Goal: Task Accomplishment & Management: Complete application form

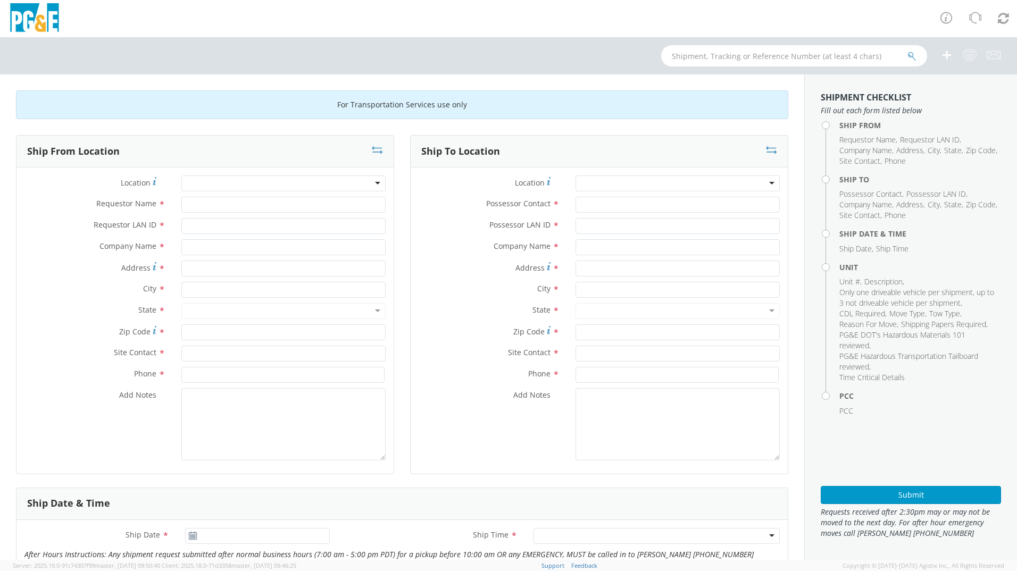
click at [224, 185] on div at bounding box center [283, 184] width 204 height 16
click at [229, 200] on input "Requestor Name *" at bounding box center [283, 205] width 204 height 16
type input "[PERSON_NAME]"
click at [229, 233] on input "Requestor LAN ID *" at bounding box center [283, 226] width 204 height 16
type input "RGR8"
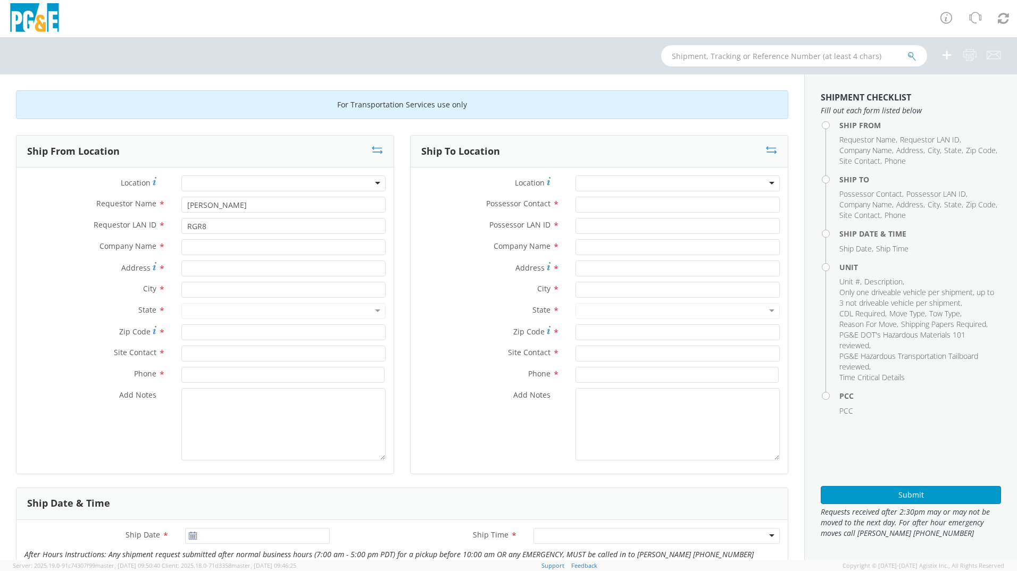
click at [265, 182] on div at bounding box center [283, 184] width 204 height 16
type input "s"
click at [213, 356] on input "text" at bounding box center [283, 354] width 204 height 16
type input "[PERSON_NAME]"
click at [125, 373] on label "Phone *" at bounding box center [94, 374] width 157 height 14
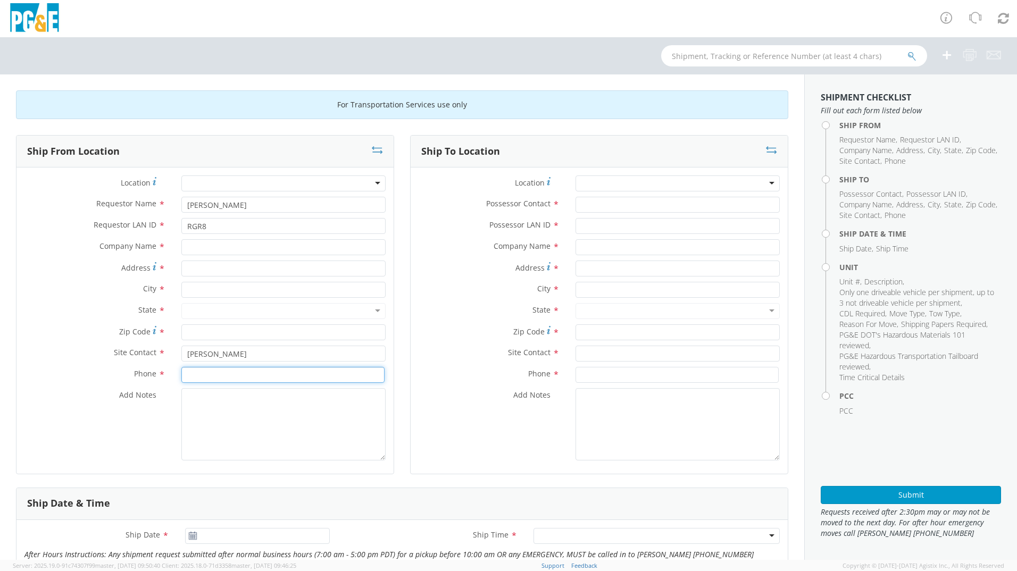
click at [192, 370] on input at bounding box center [282, 375] width 203 height 16
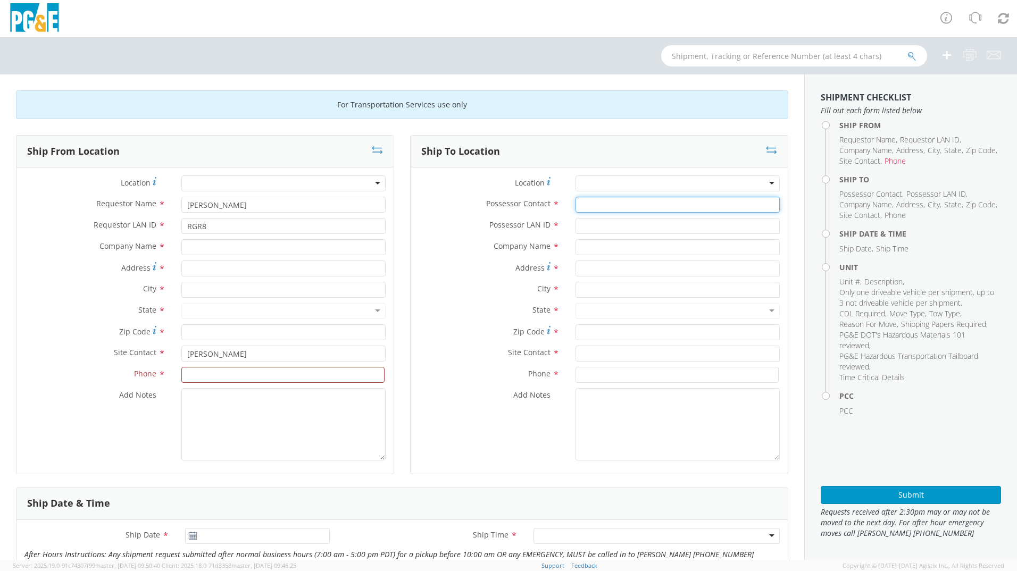
click at [629, 205] on input "Possessor Contact *" at bounding box center [678, 205] width 204 height 16
type input "[PERSON_NAME]"
click at [623, 228] on input "Possessor LAN ID *" at bounding box center [678, 226] width 204 height 16
type input "JDDQ"
click at [614, 179] on div at bounding box center [678, 184] width 204 height 16
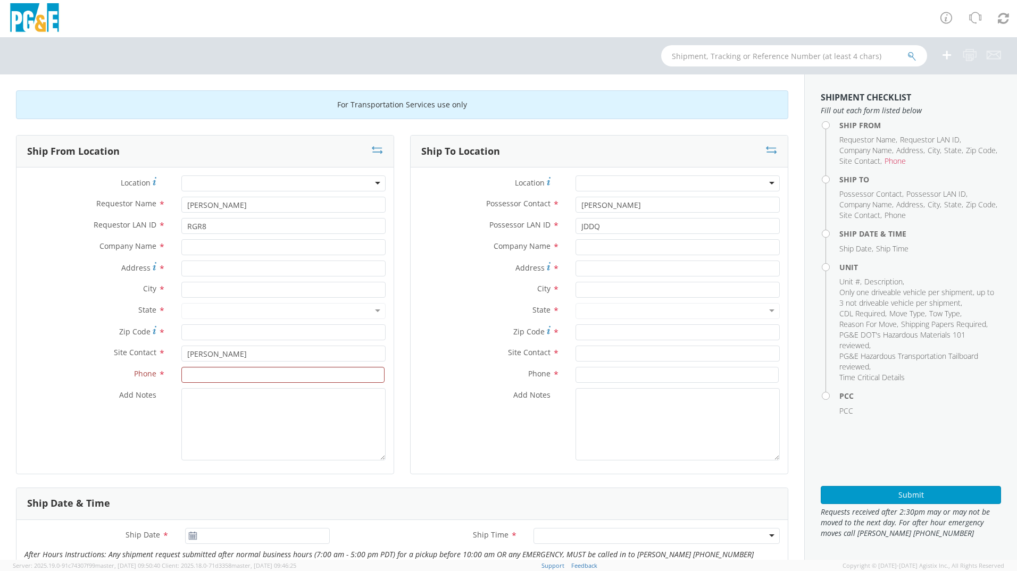
click at [762, 187] on div at bounding box center [678, 184] width 204 height 16
click at [767, 181] on div at bounding box center [678, 184] width 204 height 16
click at [764, 182] on div at bounding box center [678, 184] width 204 height 16
click at [760, 184] on div at bounding box center [678, 184] width 204 height 16
click at [758, 184] on div at bounding box center [678, 184] width 204 height 16
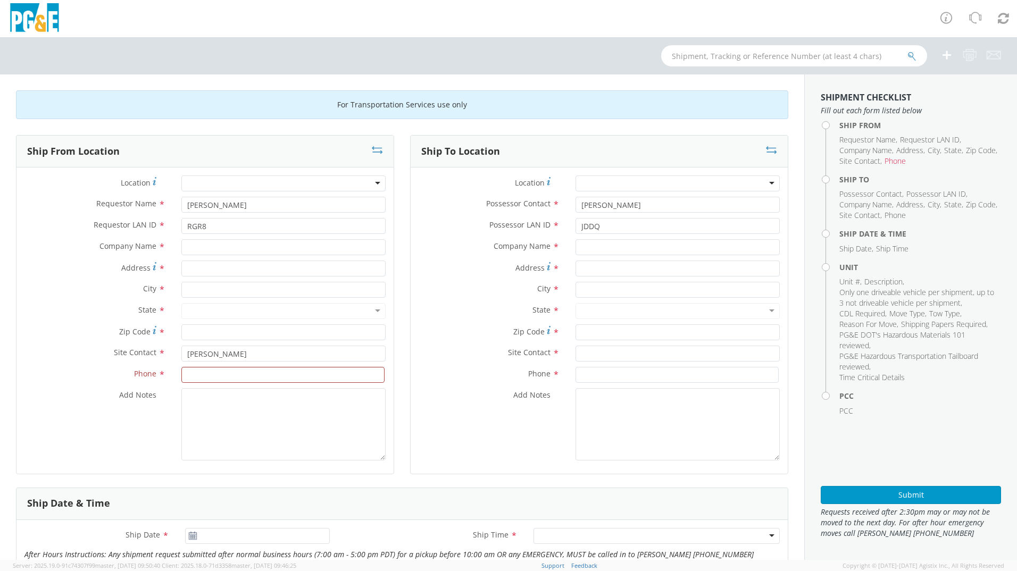
click at [758, 185] on div at bounding box center [678, 184] width 204 height 16
click at [757, 185] on div at bounding box center [678, 184] width 204 height 16
click at [756, 185] on div at bounding box center [678, 184] width 204 height 16
drag, startPoint x: 756, startPoint y: 185, endPoint x: 607, endPoint y: 183, distance: 148.9
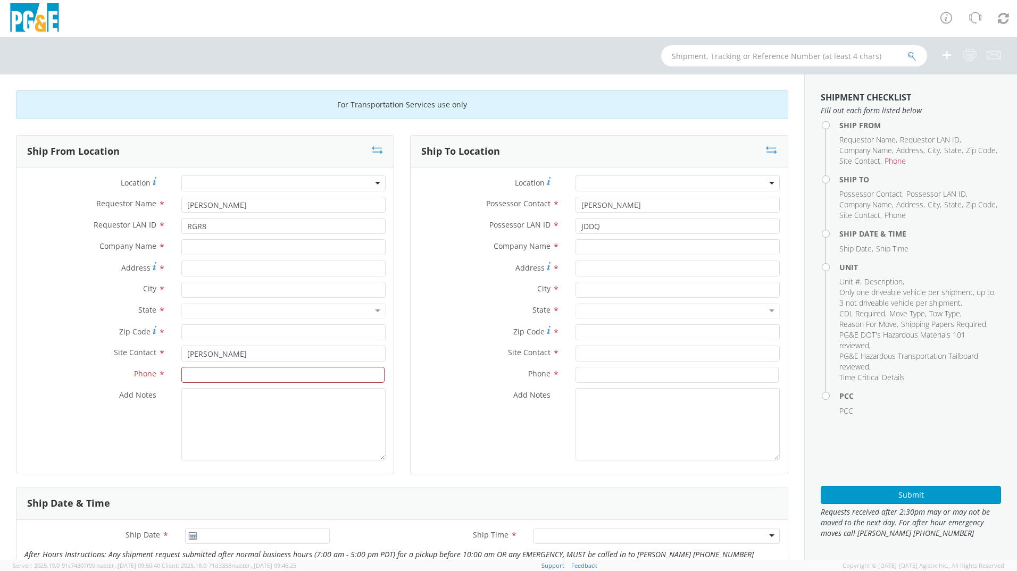
click at [756, 186] on div at bounding box center [678, 184] width 204 height 16
click at [315, 183] on div at bounding box center [283, 184] width 204 height 16
click at [373, 185] on div at bounding box center [283, 184] width 204 height 16
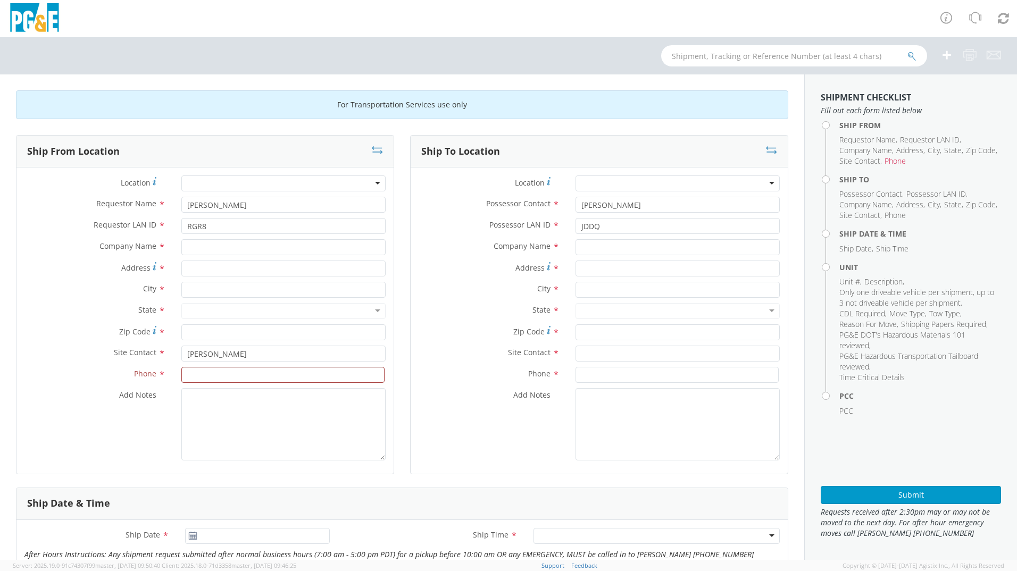
click at [373, 185] on div at bounding box center [283, 184] width 204 height 16
click at [217, 370] on input at bounding box center [282, 375] width 203 height 16
click at [604, 351] on input "text" at bounding box center [678, 354] width 204 height 16
type input "[PERSON_NAME]"
click at [553, 386] on div "Phone *" at bounding box center [599, 377] width 377 height 21
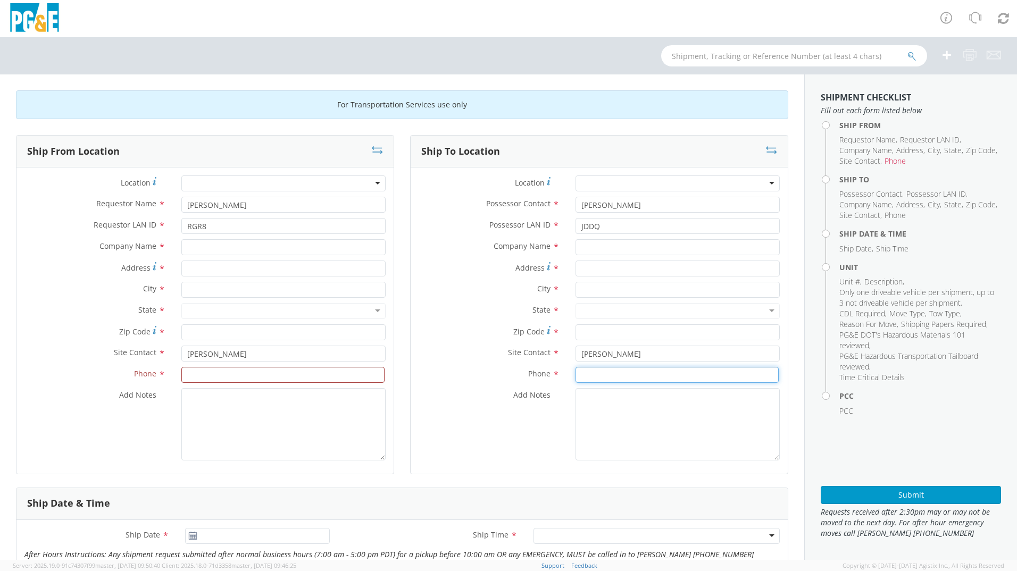
click at [587, 372] on input at bounding box center [677, 375] width 203 height 16
type input "[PHONE_NUMBER]"
click at [208, 372] on input at bounding box center [282, 375] width 203 height 16
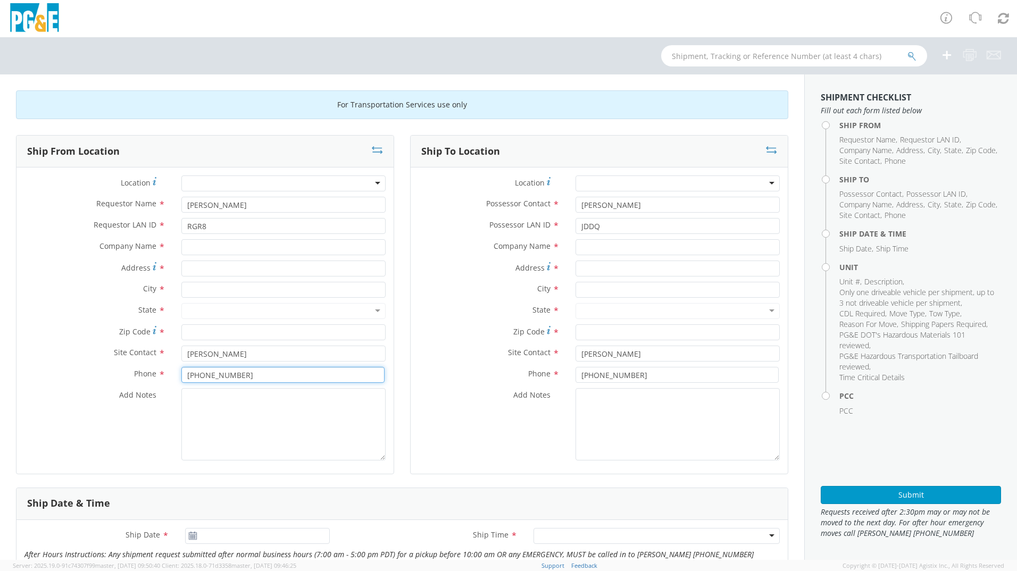
type input "[PHONE_NUMBER]"
click at [215, 405] on textarea "Add Notes *" at bounding box center [283, 424] width 204 height 72
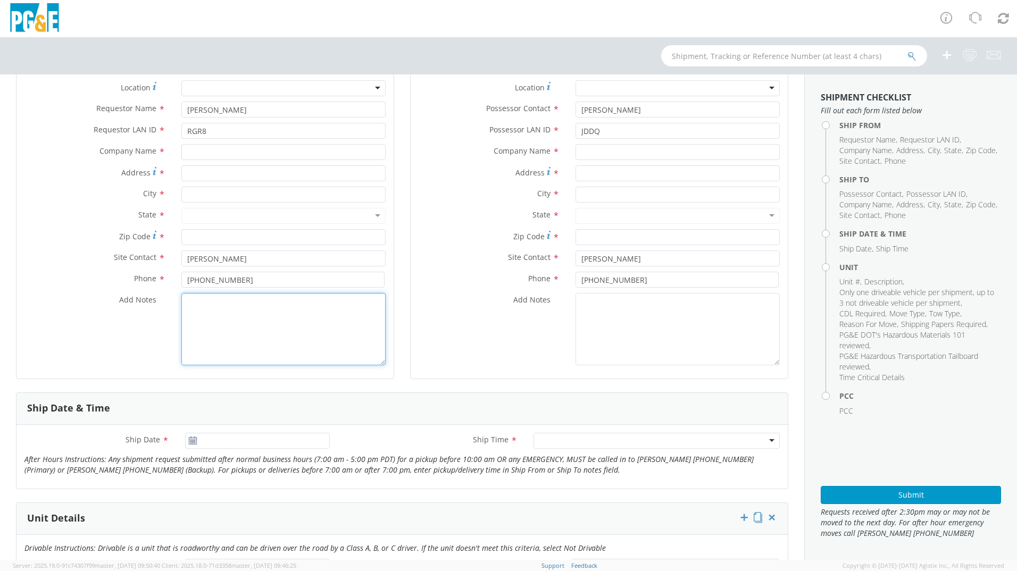
scroll to position [213, 0]
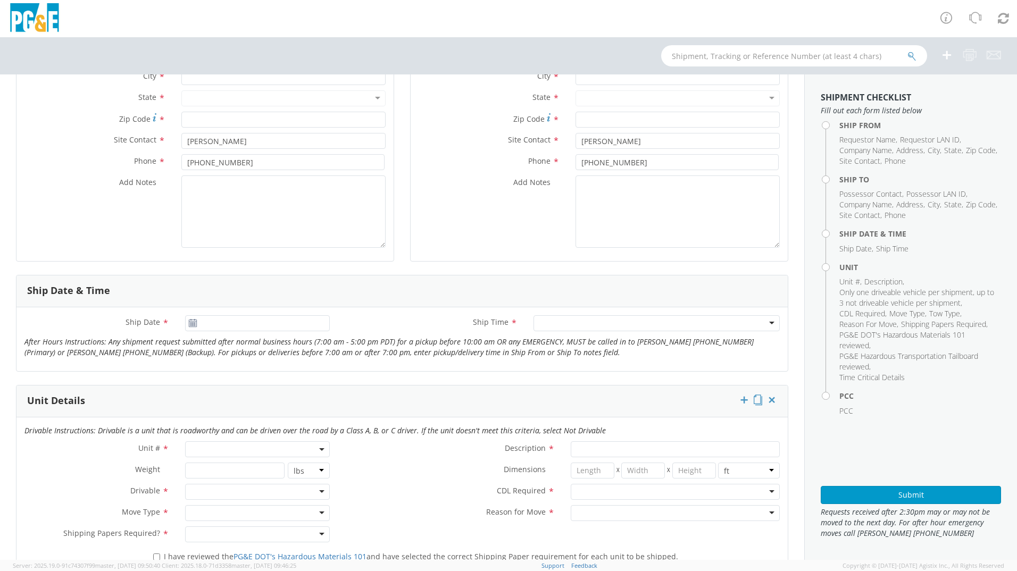
click at [190, 324] on use at bounding box center [192, 322] width 7 height 7
click at [223, 326] on input "09/16/2025" at bounding box center [257, 323] width 145 height 16
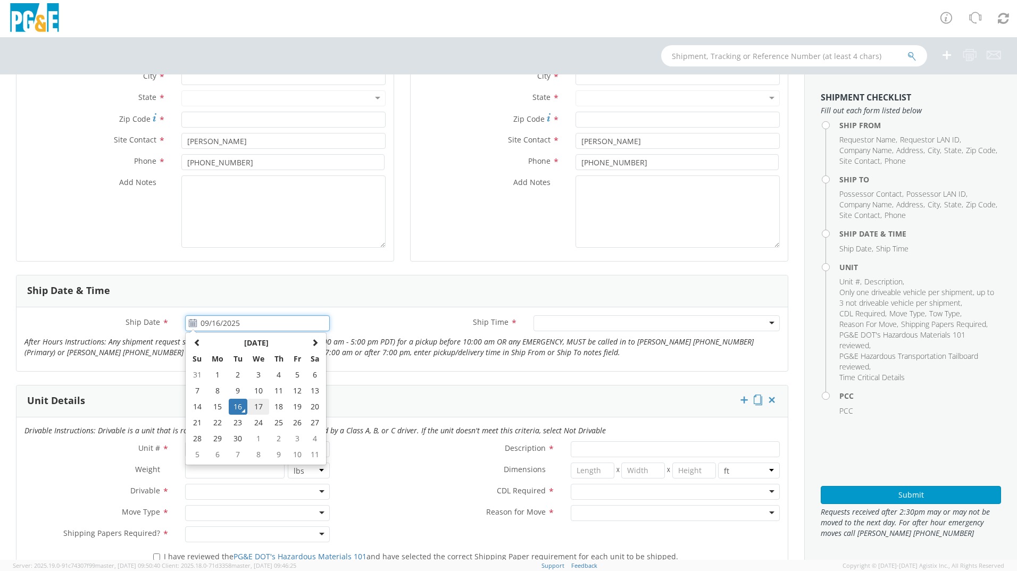
click at [256, 403] on td "17" at bounding box center [258, 407] width 22 height 16
type input "09/17/2025"
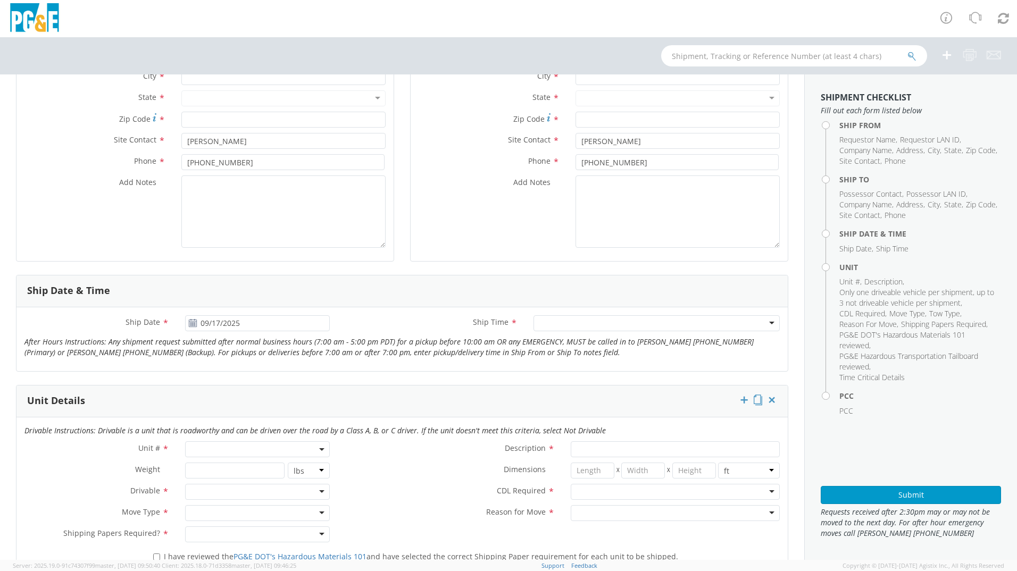
click at [580, 326] on div at bounding box center [656, 323] width 246 height 16
click at [220, 446] on span at bounding box center [257, 449] width 145 height 16
click at [230, 465] on input "search" at bounding box center [257, 467] width 138 height 16
type input "b32317"
click at [222, 485] on li "Searching…" at bounding box center [257, 485] width 142 height 17
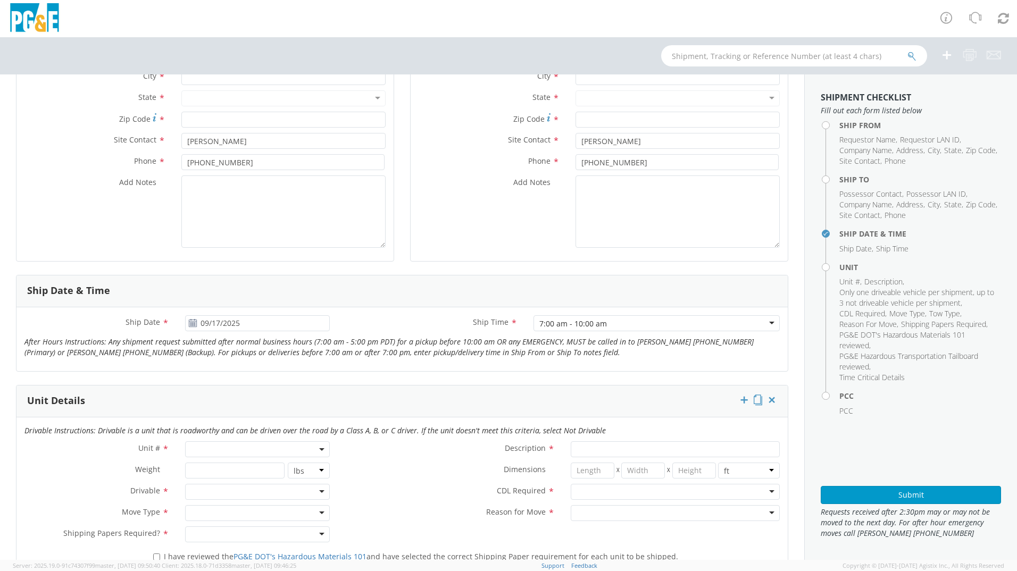
click at [377, 471] on label "Dimensions *" at bounding box center [450, 470] width 225 height 14
click at [235, 456] on span at bounding box center [257, 449] width 145 height 16
click at [229, 448] on span at bounding box center [257, 449] width 145 height 16
click at [224, 453] on span at bounding box center [257, 449] width 145 height 16
click at [222, 468] on input "search" at bounding box center [257, 467] width 138 height 16
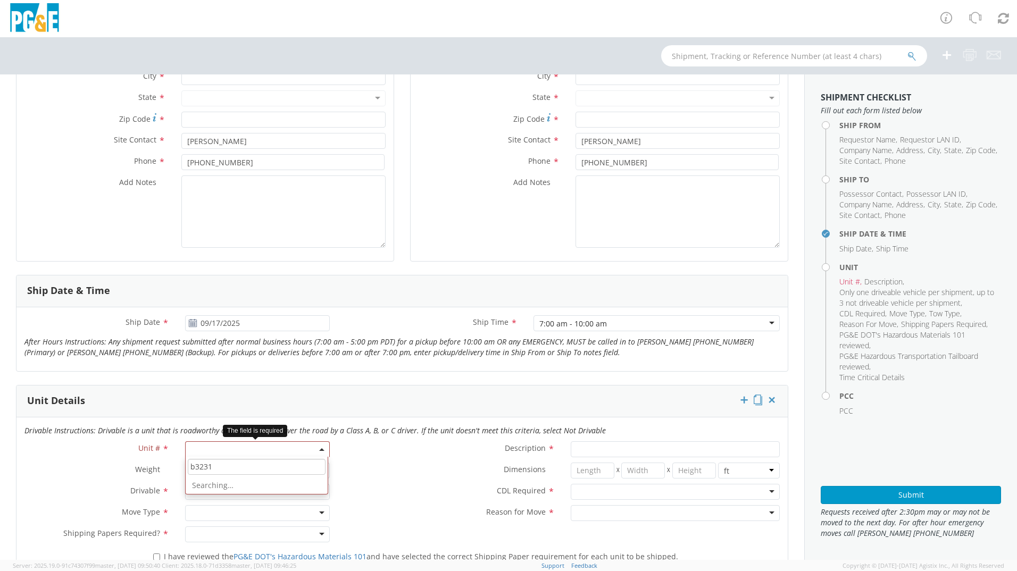
type input "b32317"
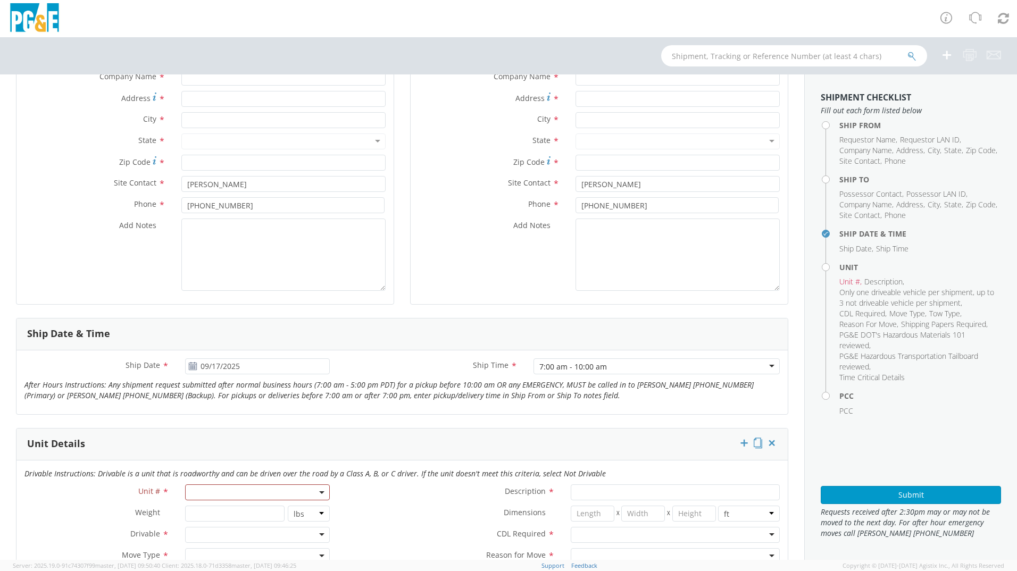
scroll to position [0, 0]
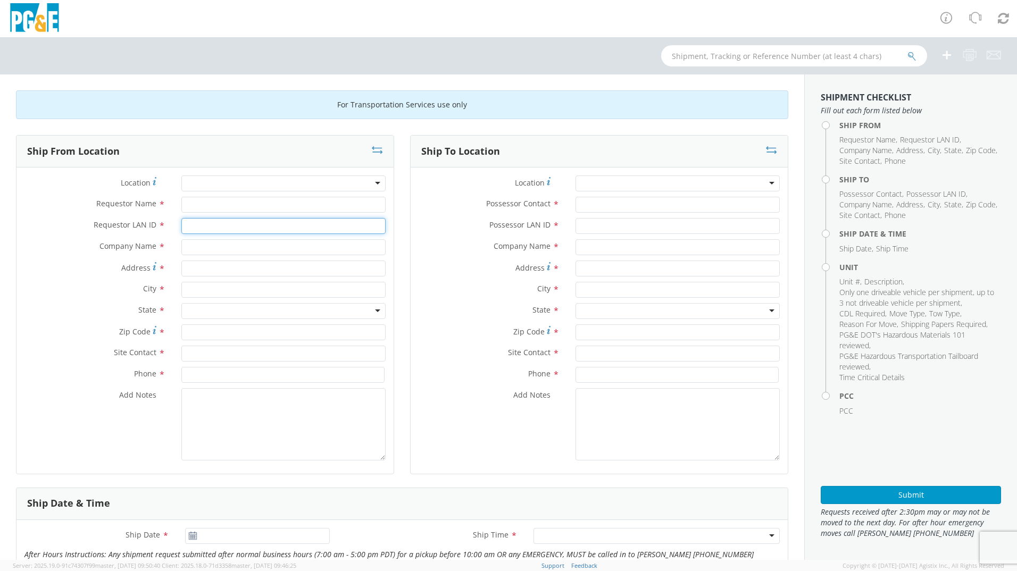
click at [200, 225] on input "Requestor LAN ID *" at bounding box center [283, 226] width 204 height 16
type input "RGR8"
click at [220, 202] on input "Requestor Name *" at bounding box center [283, 205] width 204 height 16
type input "[PERSON_NAME]"
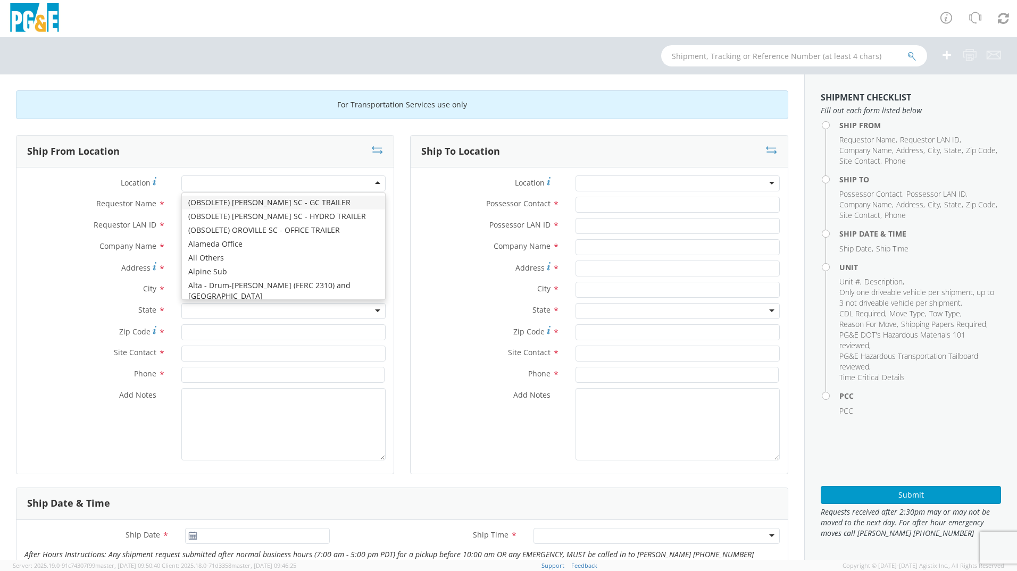
click at [249, 186] on div at bounding box center [283, 184] width 204 height 16
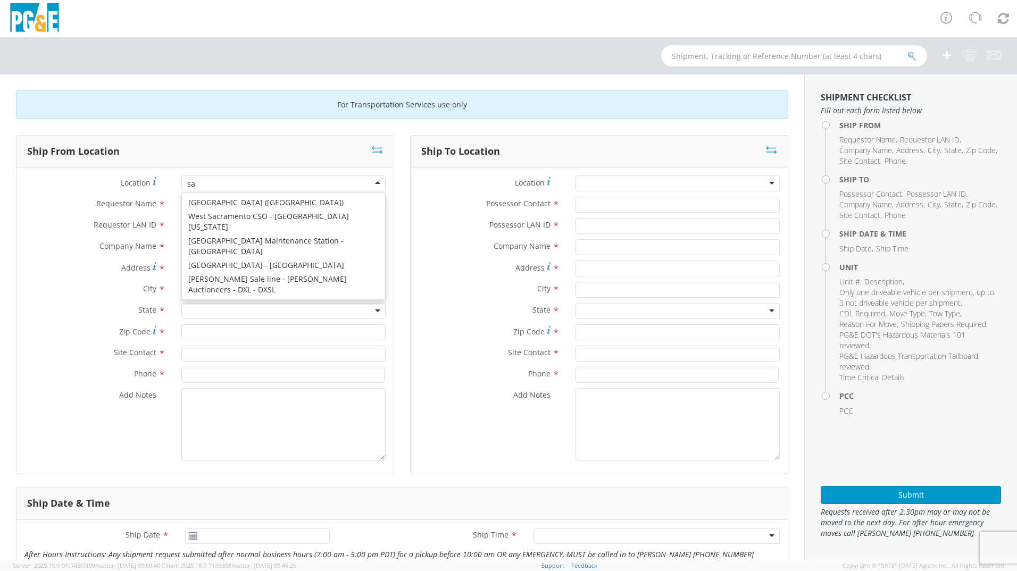
scroll to position [3, 0]
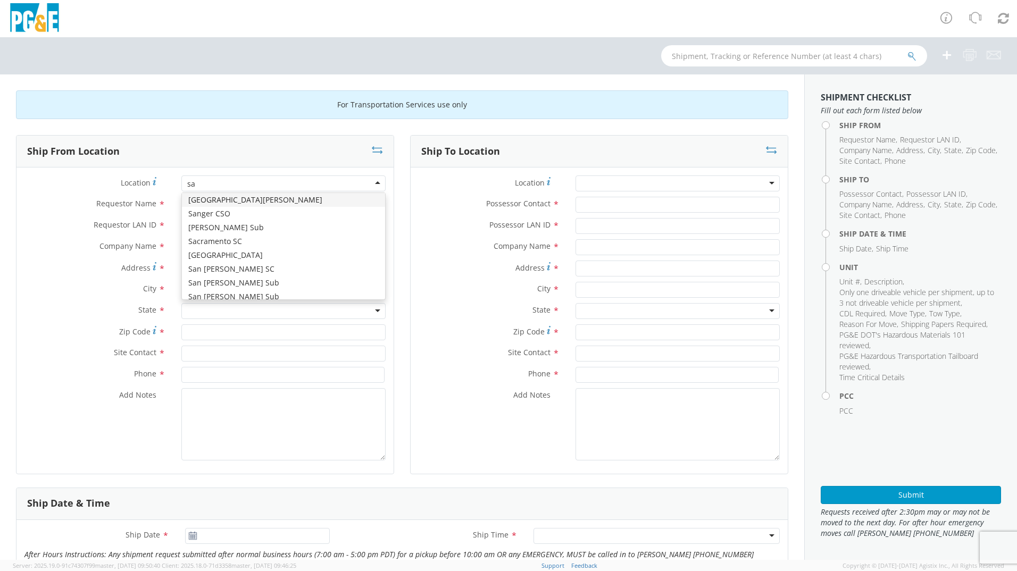
type input "sac"
type input "PG&E"
type input "[STREET_ADDRESS][PERSON_NAME]"
type input "SACRAMENTO"
type input "95826"
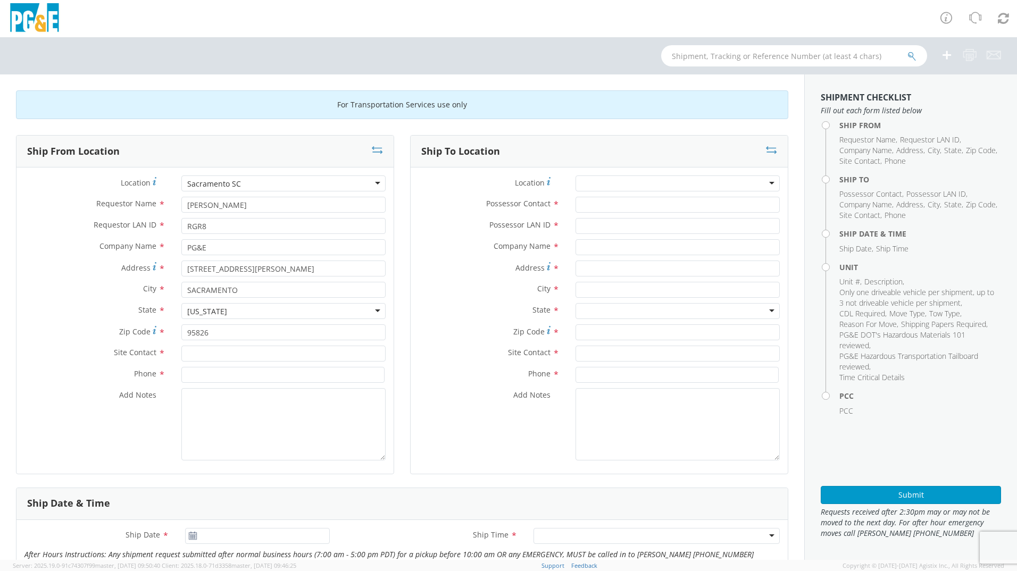
scroll to position [0, 0]
click at [283, 350] on input "text" at bounding box center [283, 354] width 204 height 16
type input "[PERSON_NAME]"
click at [234, 370] on input at bounding box center [282, 375] width 203 height 16
type input "[PHONE_NUMBER]"
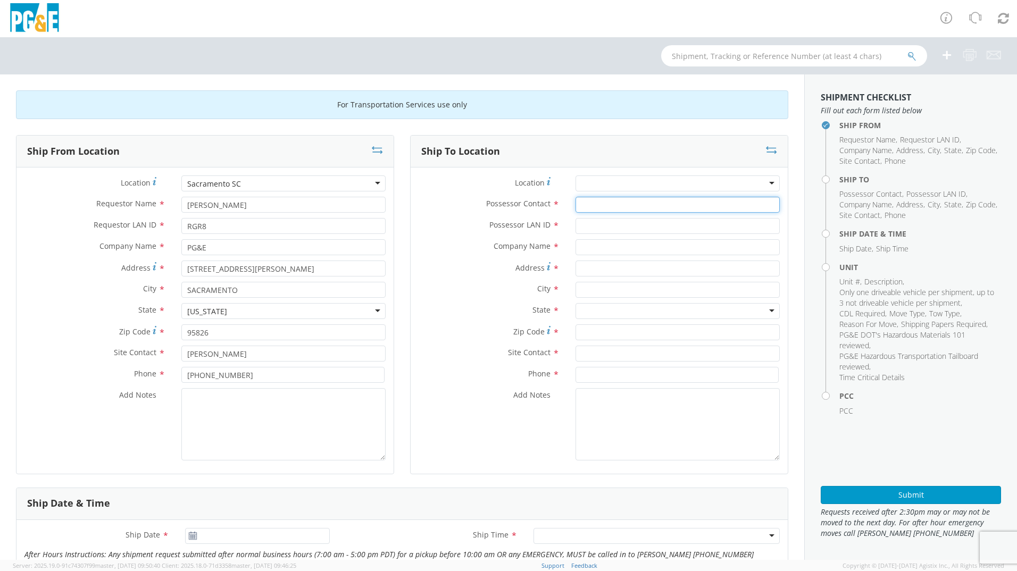
click at [596, 202] on input "Possessor Contact *" at bounding box center [678, 205] width 204 height 16
type input "[PERSON_NAME]"
click at [594, 226] on input "Possessor LAN ID *" at bounding box center [678, 226] width 204 height 16
type input "JDDQ"
click at [614, 185] on div at bounding box center [678, 184] width 204 height 16
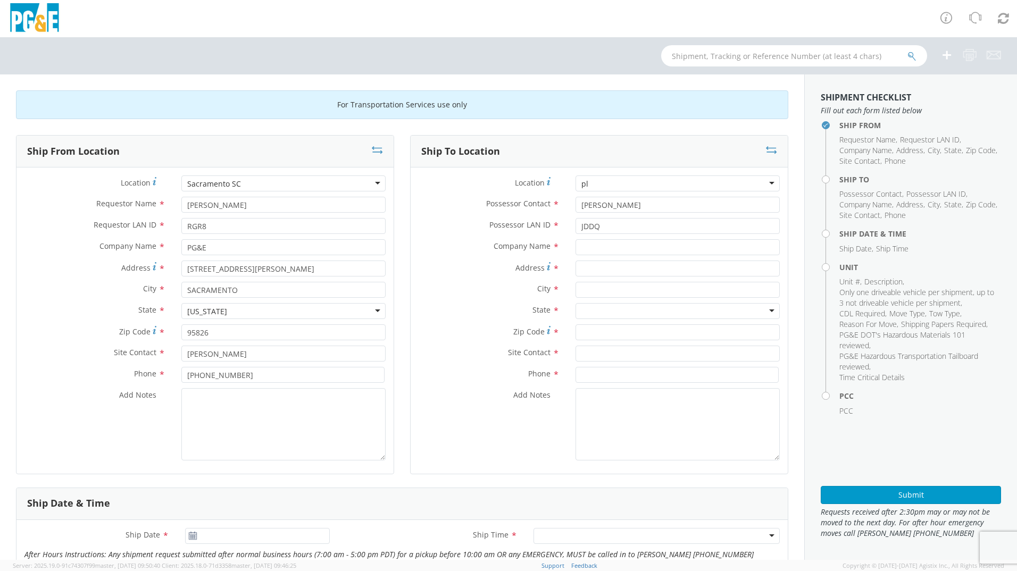
type input "pla"
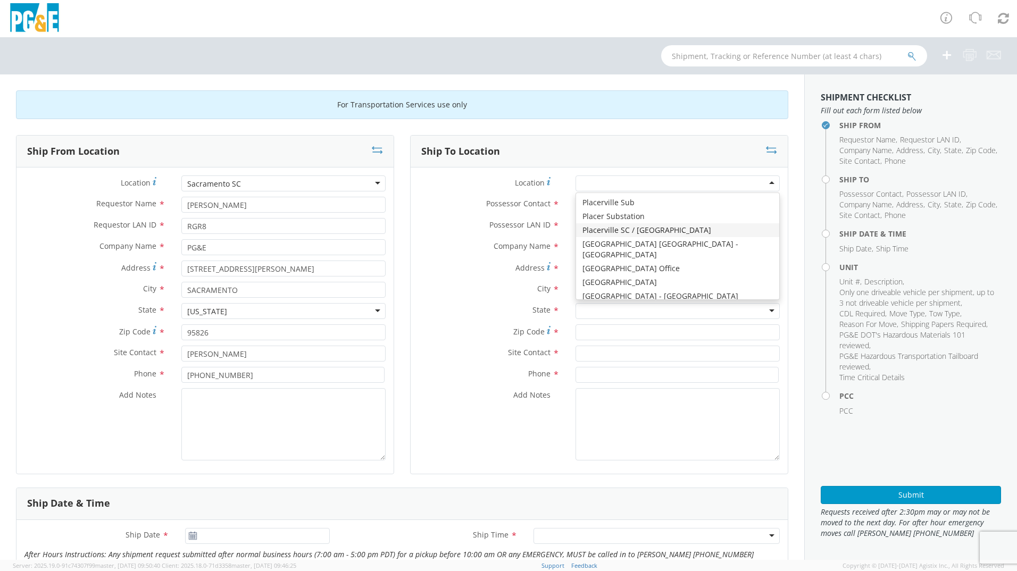
type input "PG&E"
type input "[STREET_ADDRESS][US_STATE]"
type input "PLACERVILLE"
type input "95667"
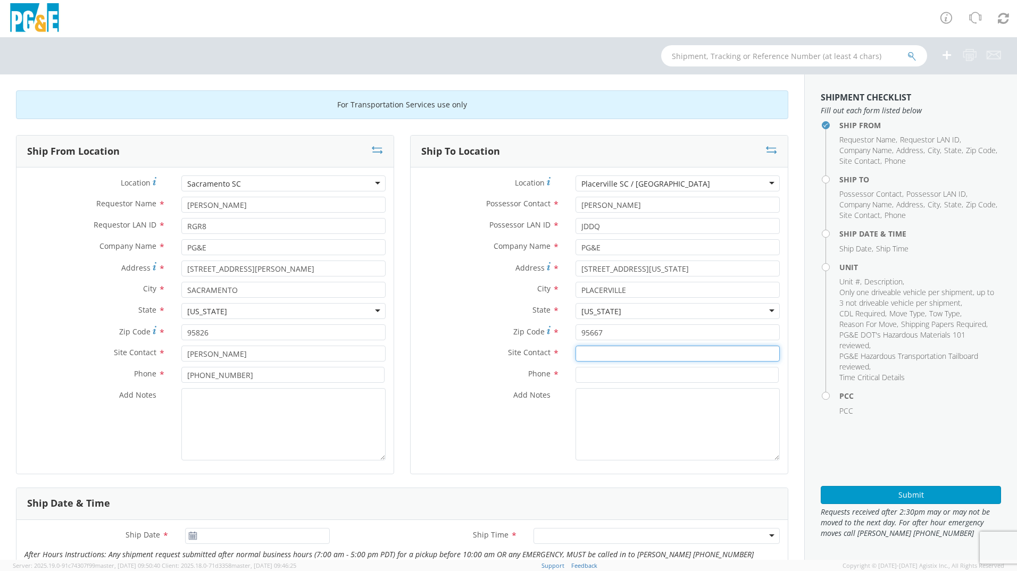
click at [594, 354] on input "text" at bounding box center [678, 354] width 204 height 16
type input "[PERSON_NAME]"
click at [599, 377] on input at bounding box center [677, 375] width 203 height 16
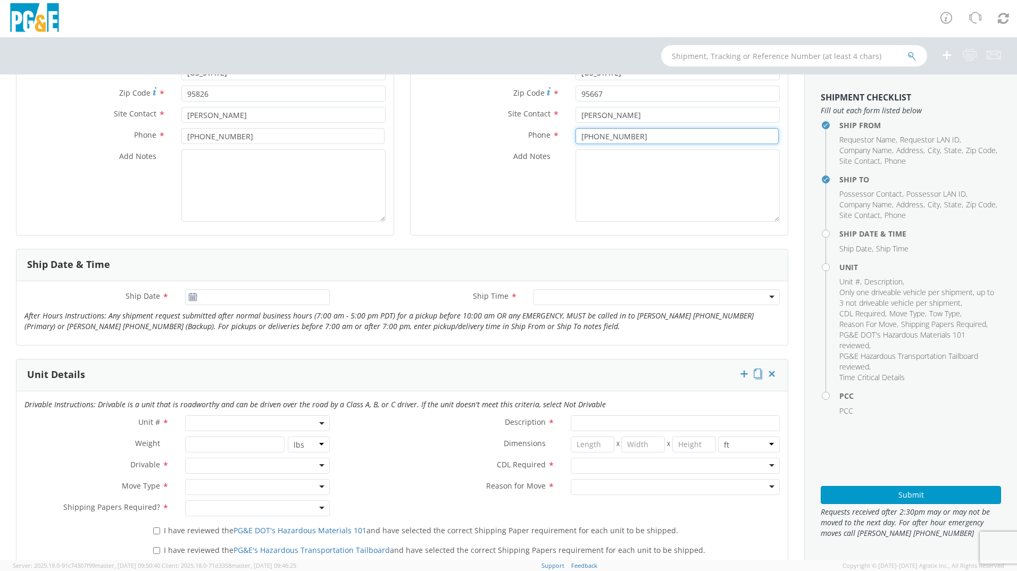
scroll to position [266, 0]
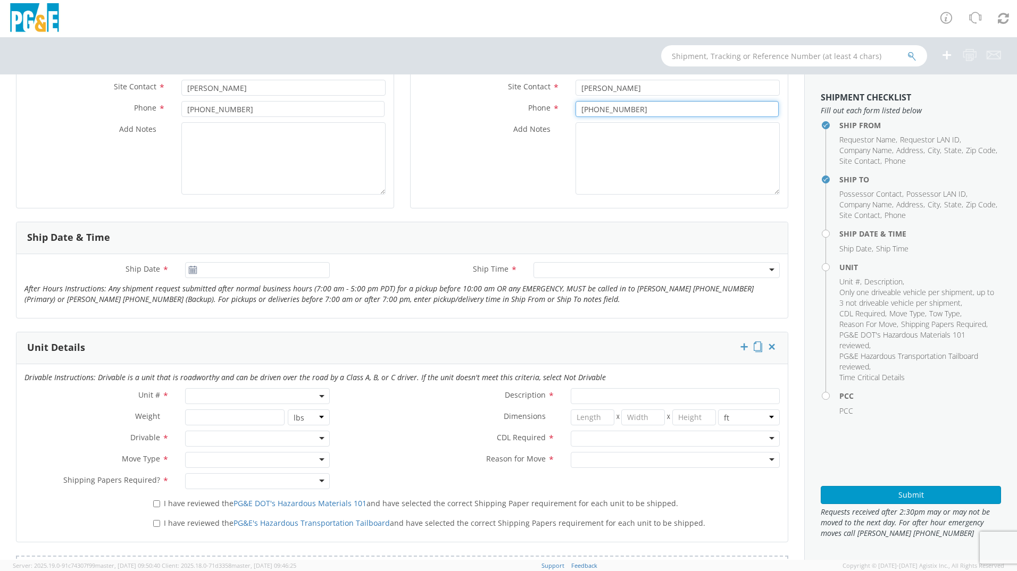
type input "[PHONE_NUMBER]"
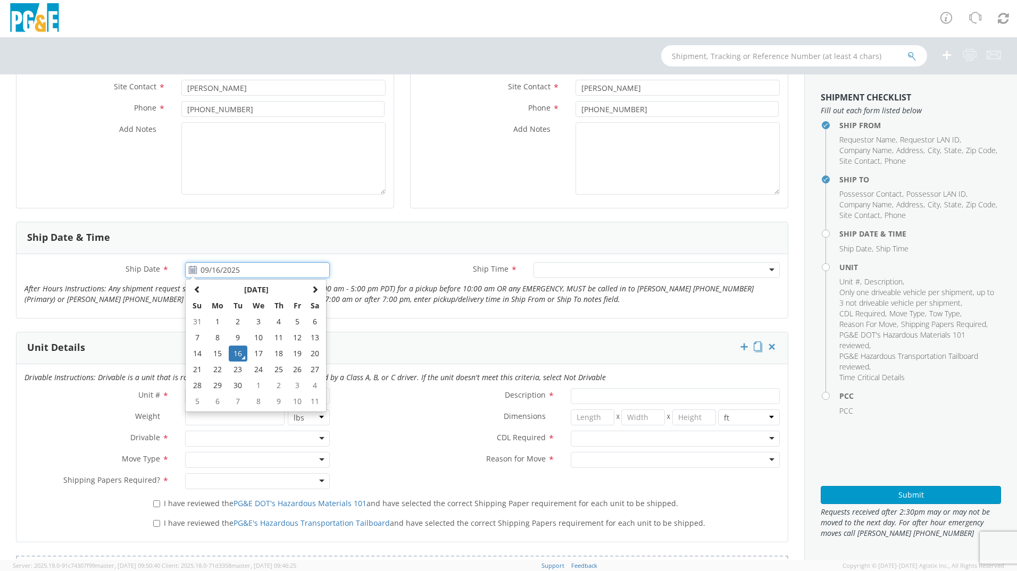
click at [212, 275] on input "09/16/2025" at bounding box center [257, 270] width 145 height 16
click at [261, 353] on td "17" at bounding box center [258, 354] width 22 height 16
type input "09/17/2025"
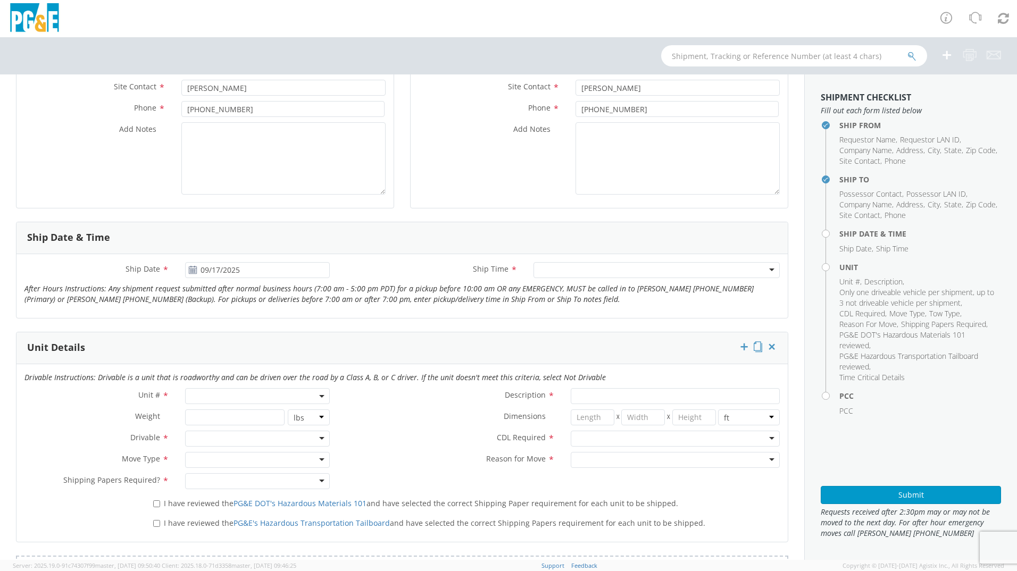
click at [622, 271] on div at bounding box center [656, 270] width 246 height 16
click at [222, 392] on span at bounding box center [257, 396] width 145 height 16
click at [224, 414] on input "search" at bounding box center [257, 414] width 138 height 16
type input "b32317"
type input "PICKUP; COMPACT 4X4"
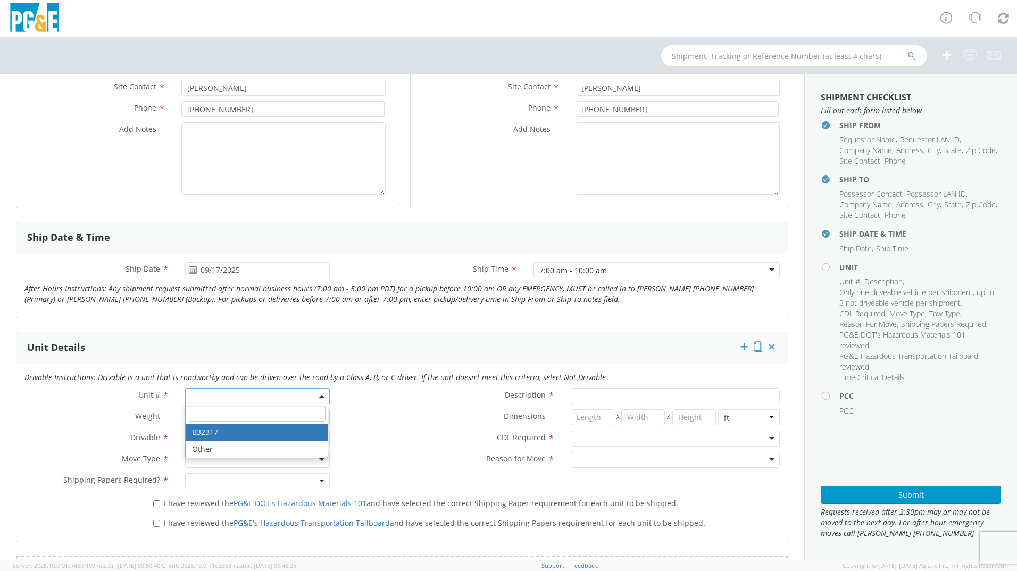
type input "5600"
select select "B32317"
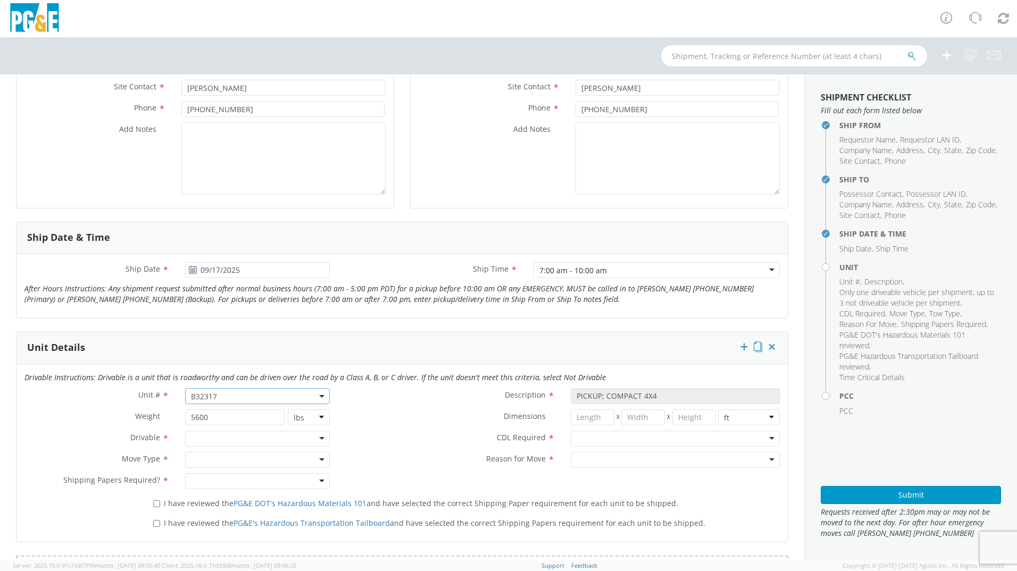
click at [241, 437] on div at bounding box center [257, 439] width 145 height 16
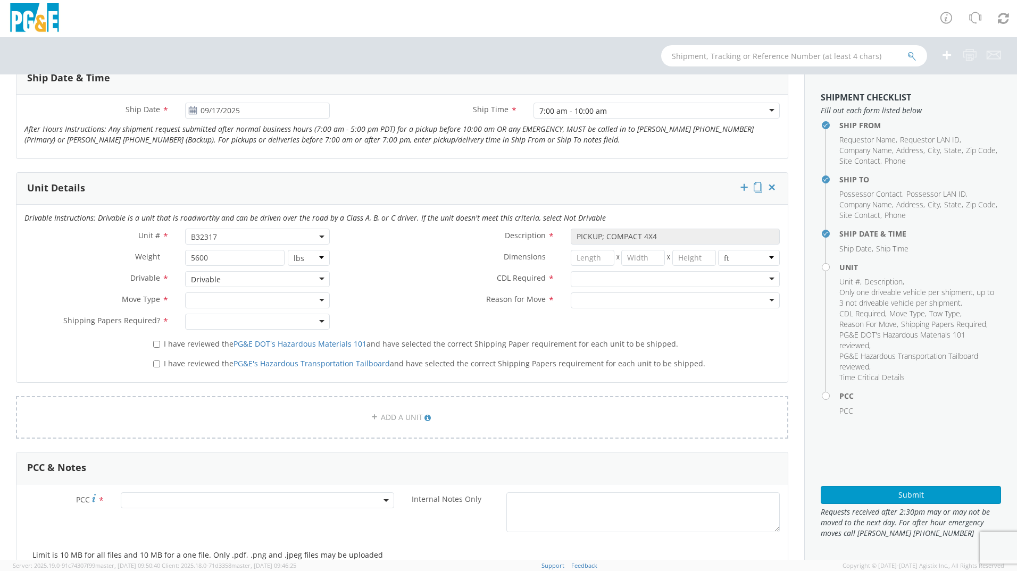
click at [285, 302] on div at bounding box center [257, 301] width 145 height 16
click at [230, 321] on div at bounding box center [257, 322] width 145 height 16
click at [157, 344] on input "I have reviewed the PG&E DOT's Hazardous Materials 101 and have selected the co…" at bounding box center [156, 344] width 7 height 7
checkbox input "true"
click at [156, 366] on input "I have reviewed the PG&E's Hazardous Transportation Tailboard and have selected…" at bounding box center [156, 364] width 7 height 7
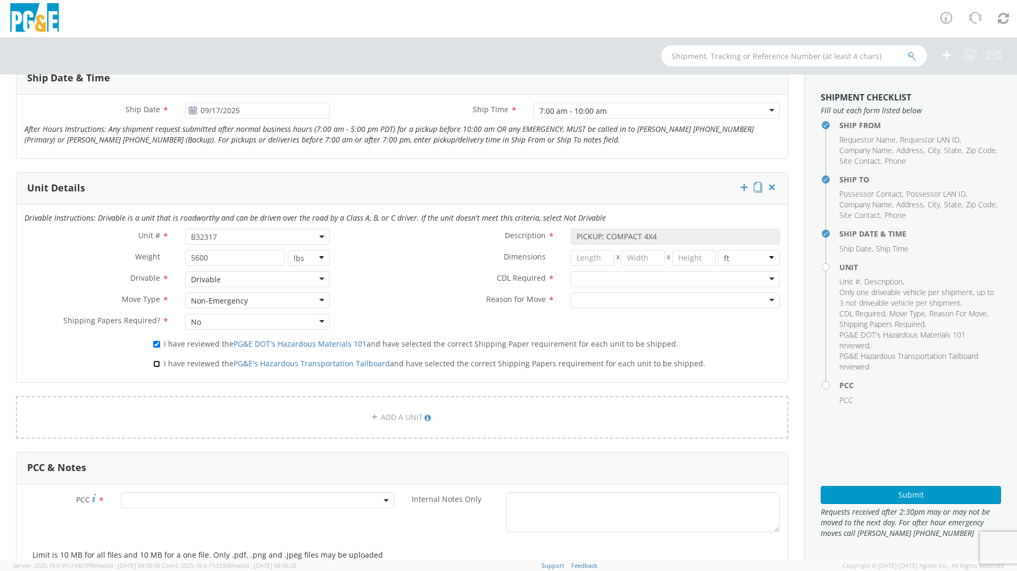
checkbox input "true"
click at [603, 277] on div at bounding box center [675, 279] width 209 height 16
click at [596, 300] on div at bounding box center [675, 301] width 209 height 16
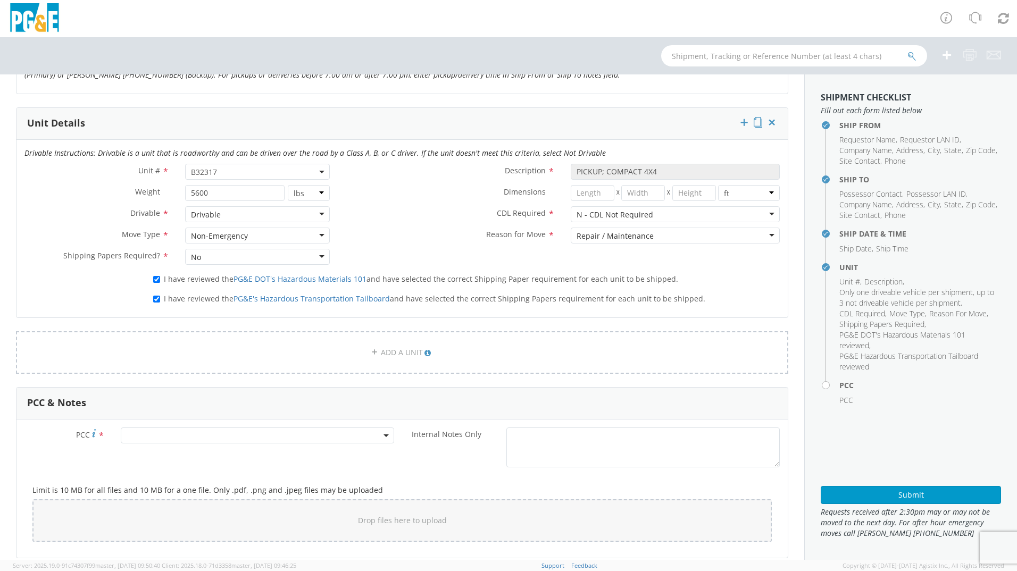
scroll to position [638, 0]
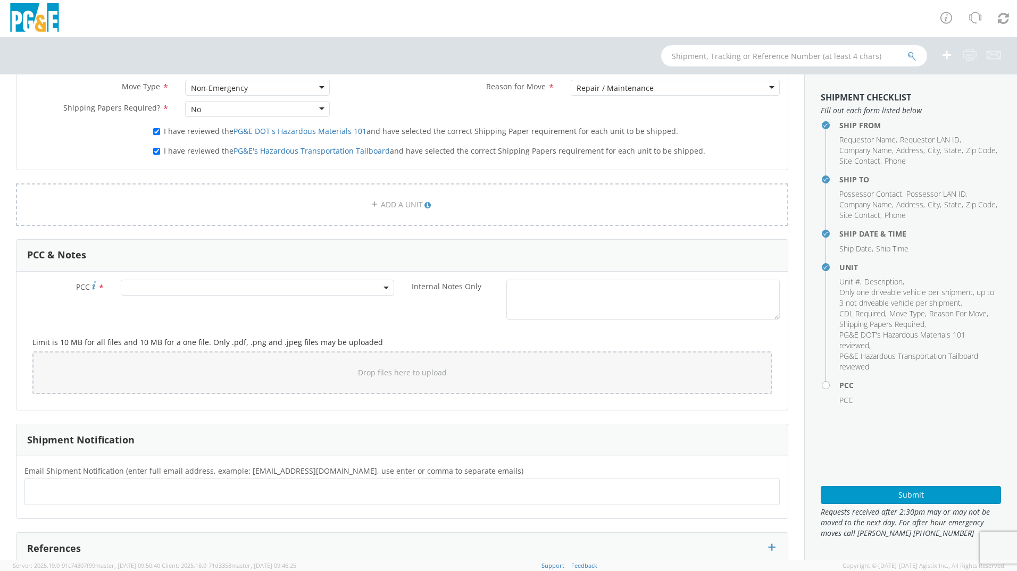
click at [168, 286] on span at bounding box center [257, 288] width 273 height 16
drag, startPoint x: 176, startPoint y: 307, endPoint x: 230, endPoint y: 303, distance: 54.5
click at [177, 307] on input "number" at bounding box center [255, 305] width 265 height 16
click at [181, 301] on input "number" at bounding box center [255, 305] width 265 height 16
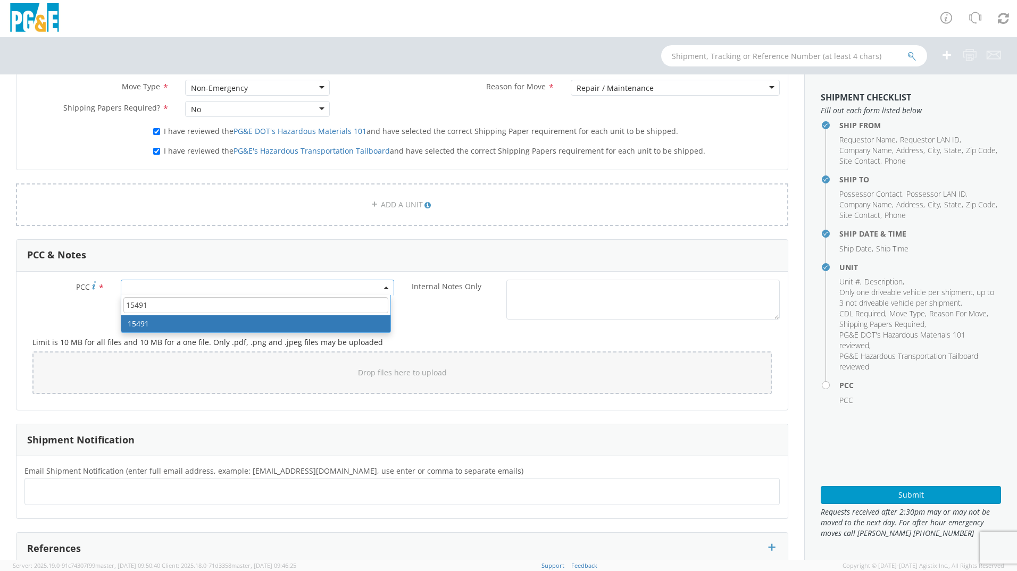
type input "15491"
select select "15491"
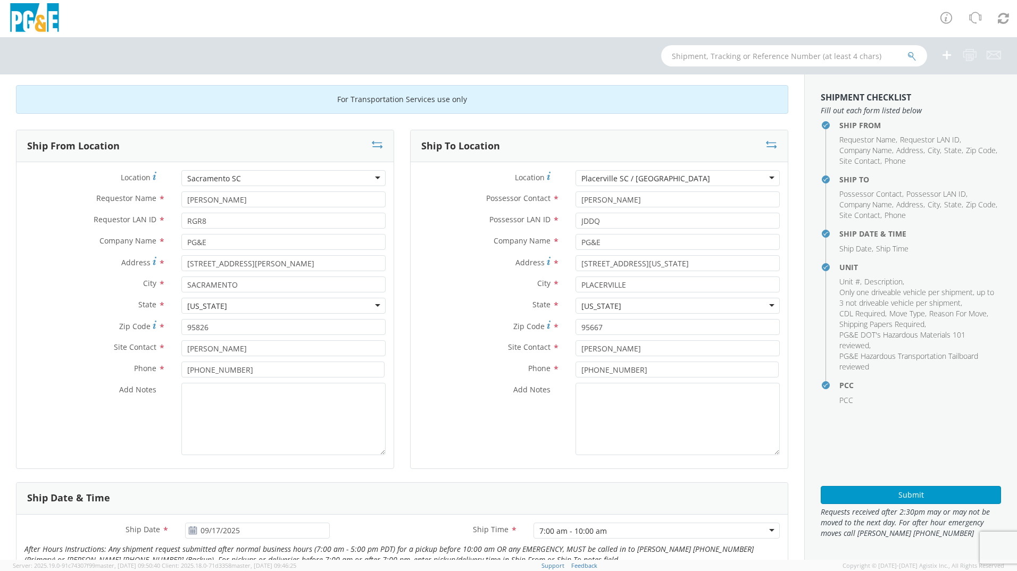
scroll to position [0, 0]
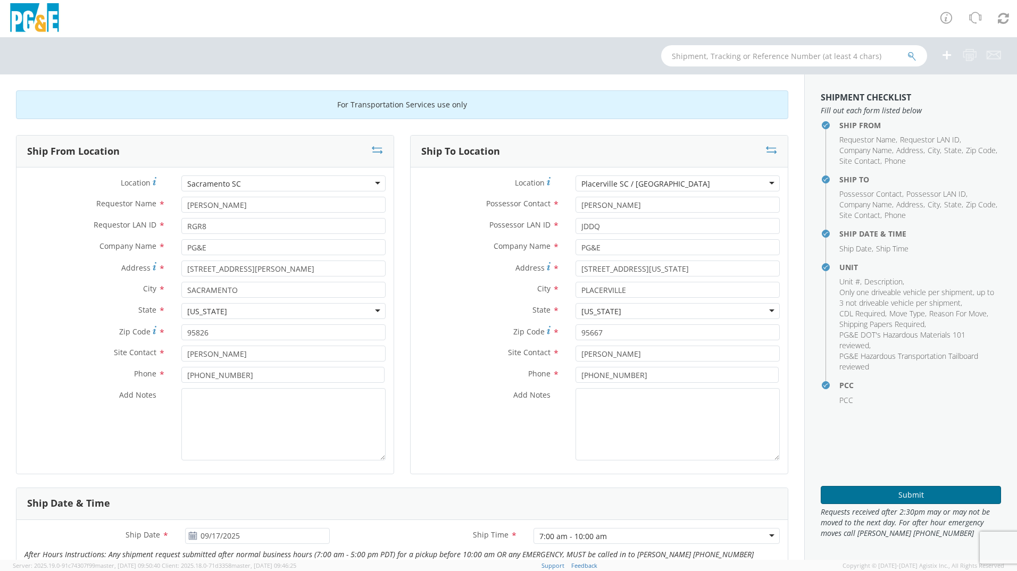
click at [902, 493] on button "Submit" at bounding box center [911, 495] width 180 height 18
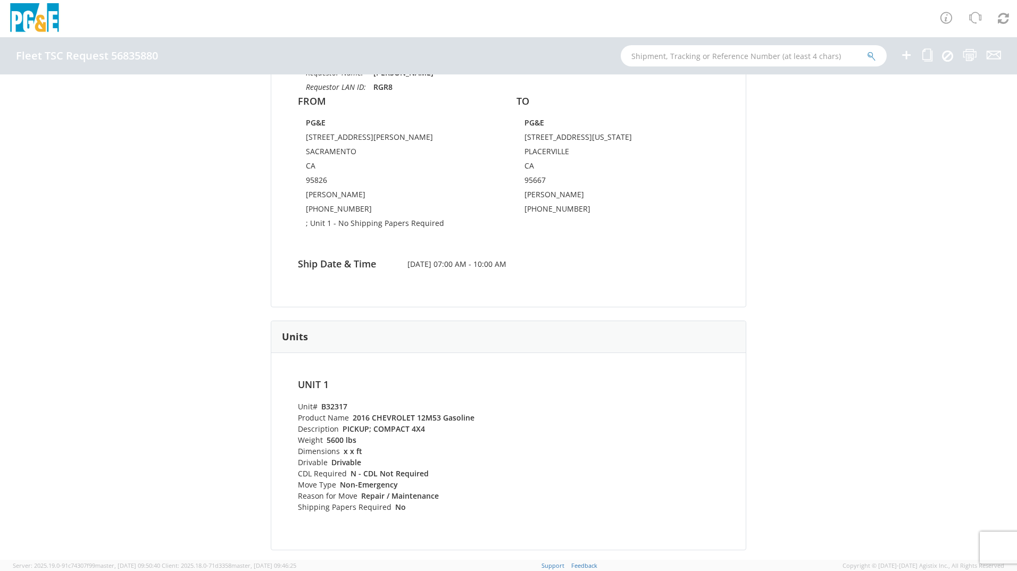
scroll to position [106, 0]
